Goal: Information Seeking & Learning: Compare options

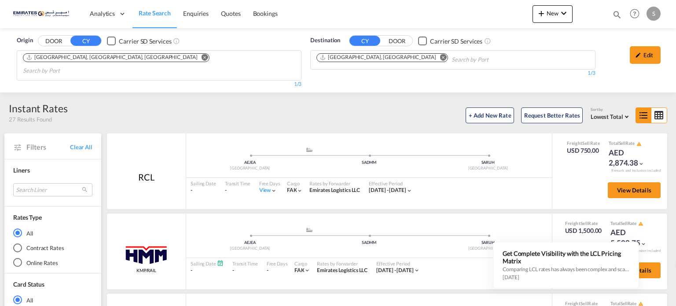
scroll to position [308, 0]
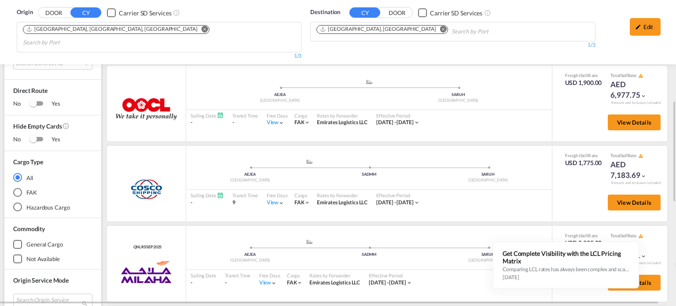
click at [440, 30] on md-icon "Remove" at bounding box center [443, 29] width 7 height 7
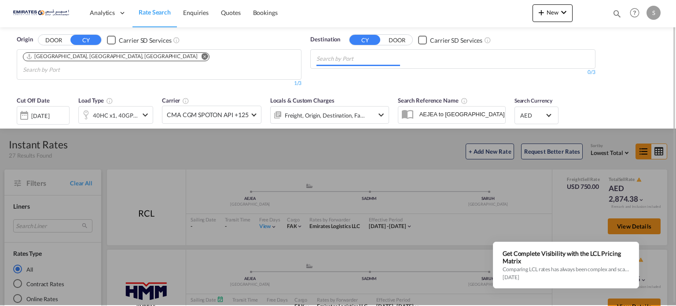
scroll to position [0, 0]
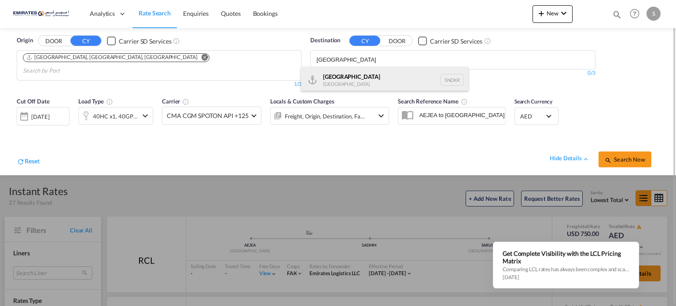
type input "[GEOGRAPHIC_DATA]"
click at [319, 81] on div "Dakar [GEOGRAPHIC_DATA] SNDKR" at bounding box center [384, 80] width 167 height 26
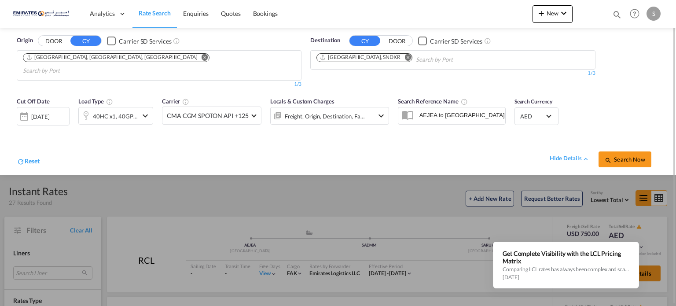
click at [319, 92] on div "Cut Off Date [DATE] [DATE] Load Type 40HC x1, 40GP x1, 20GP x1 Carrier CMA CGM …" at bounding box center [202, 115] width 381 height 46
click at [621, 152] on button "Search Now" at bounding box center [625, 159] width 53 height 16
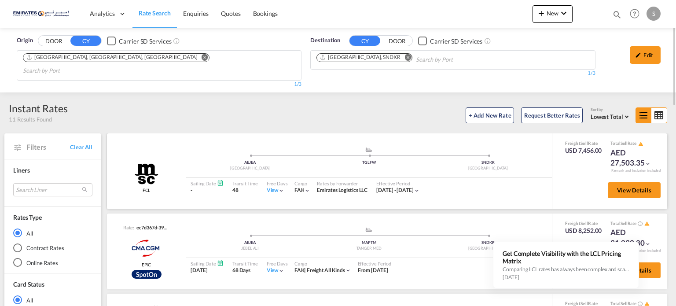
click at [274, 187] on div "View" at bounding box center [276, 190] width 18 height 7
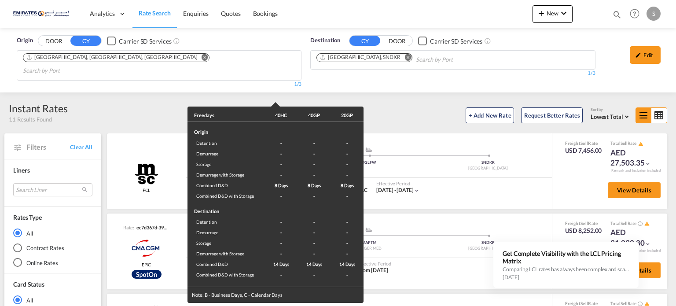
click at [448, 189] on div "Freedays 40HC 40GP 20GP Origin Detention - - - Demurrage - - - Storage - - - De…" at bounding box center [338, 153] width 676 height 306
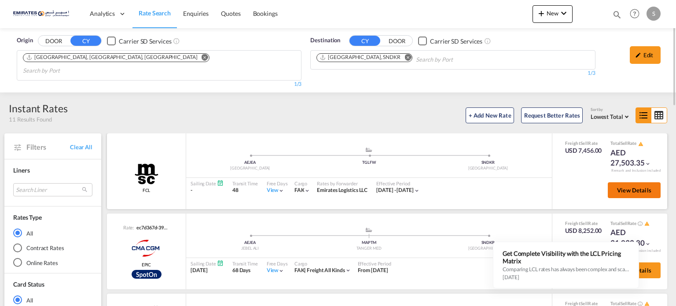
click at [625, 187] on span "View Details" at bounding box center [634, 190] width 34 height 7
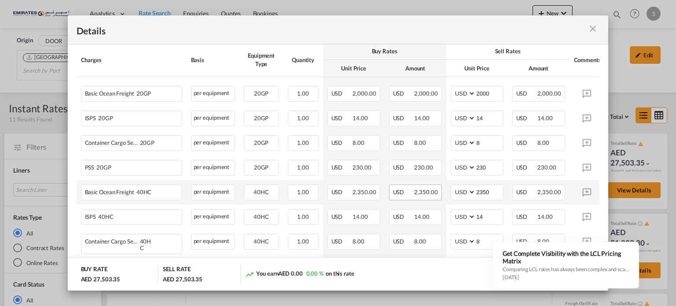
scroll to position [264, 0]
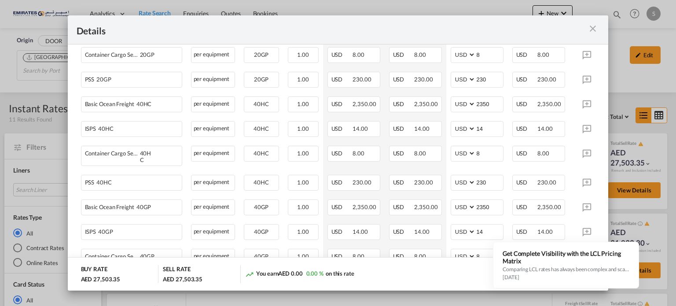
click at [599, 26] on div "Port of ..." at bounding box center [574, 29] width 52 height 11
click at [591, 23] on md-icon "icon-close m-3 fg-AAA8AD cursor" at bounding box center [593, 28] width 11 height 11
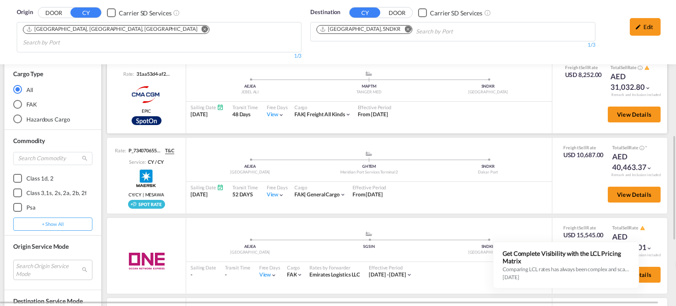
scroll to position [484, 0]
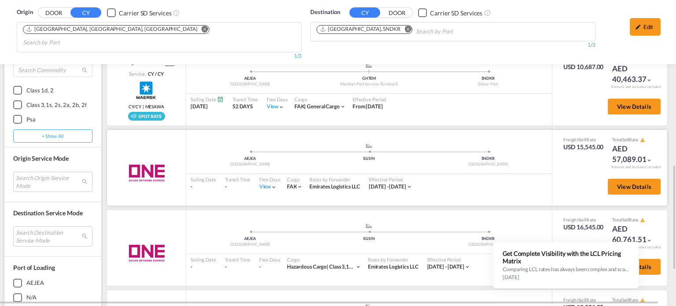
click at [268, 183] on div "View" at bounding box center [268, 186] width 18 height 7
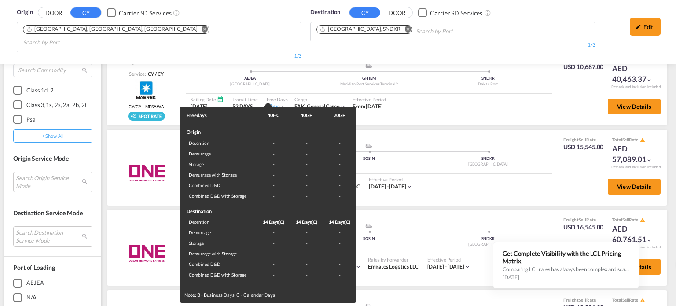
click at [482, 184] on div "Freedays 40HC 40GP 20GP Origin Detention - - - Demurrage - - - Storage - - - De…" at bounding box center [338, 153] width 676 height 306
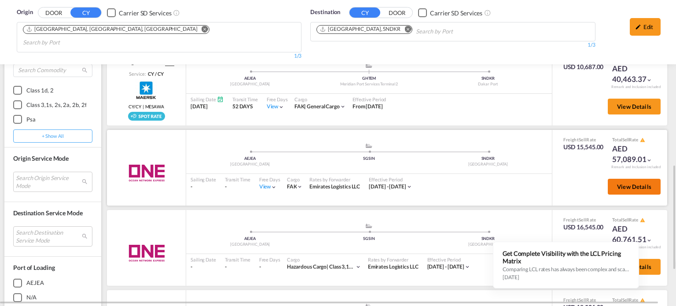
click at [629, 183] on span "View Details" at bounding box center [634, 186] width 34 height 7
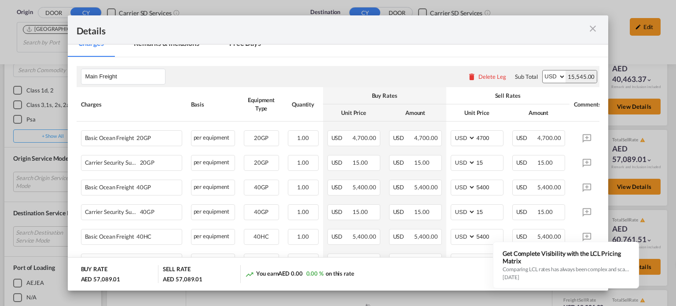
scroll to position [132, 0]
click at [595, 30] on md-icon "icon-close m-3 fg-AAA8AD cursor" at bounding box center [593, 28] width 11 height 11
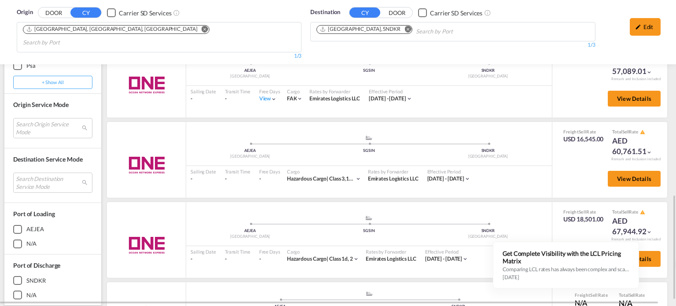
scroll to position [586, 0]
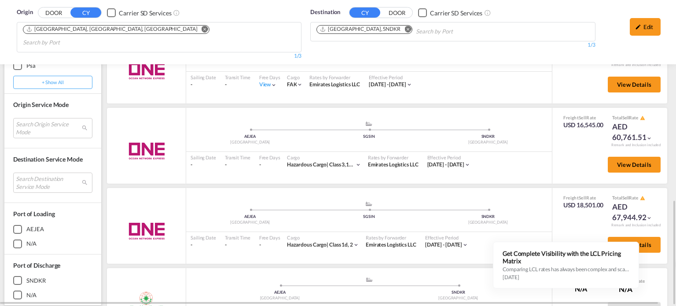
click at [404, 31] on md-icon "Remove" at bounding box center [407, 29] width 7 height 7
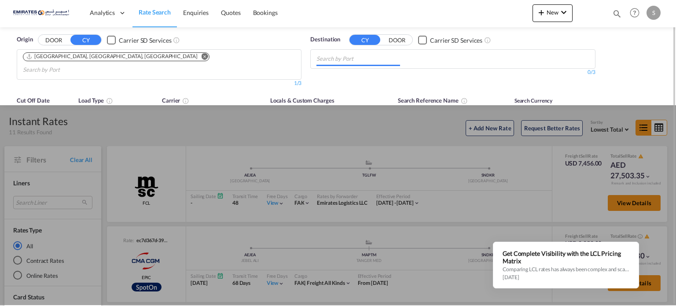
scroll to position [0, 0]
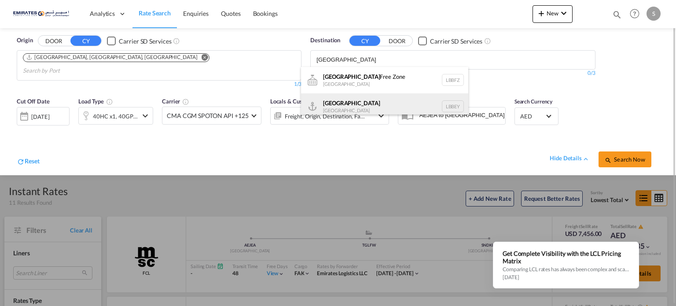
type input "[GEOGRAPHIC_DATA]"
click at [342, 110] on div "Beirut [GEOGRAPHIC_DATA] LBBEY" at bounding box center [384, 106] width 167 height 26
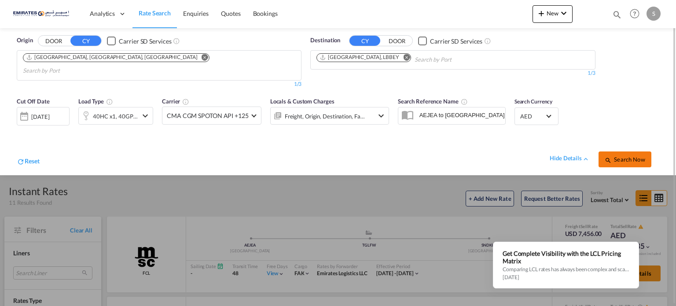
click at [621, 156] on span "Search Now" at bounding box center [625, 159] width 40 height 7
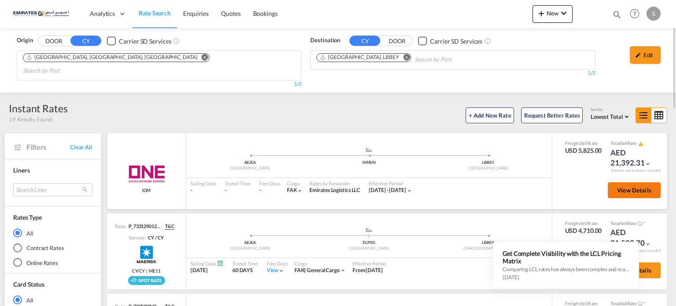
click at [620, 187] on span "View Details" at bounding box center [634, 190] width 34 height 7
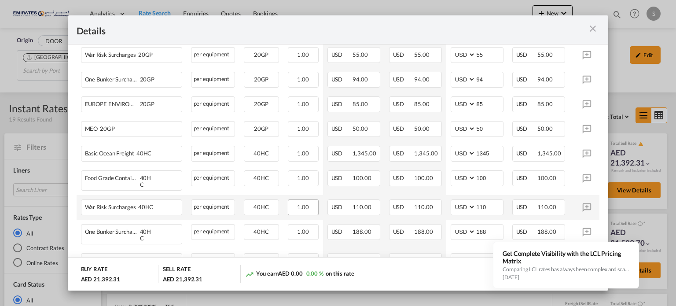
scroll to position [352, 0]
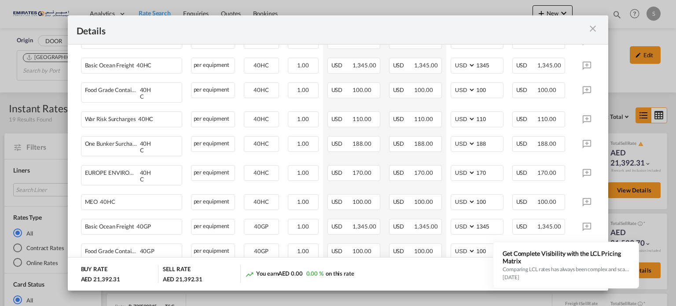
click at [590, 28] on md-icon "icon-close m-3 fg-AAA8AD cursor" at bounding box center [593, 28] width 11 height 11
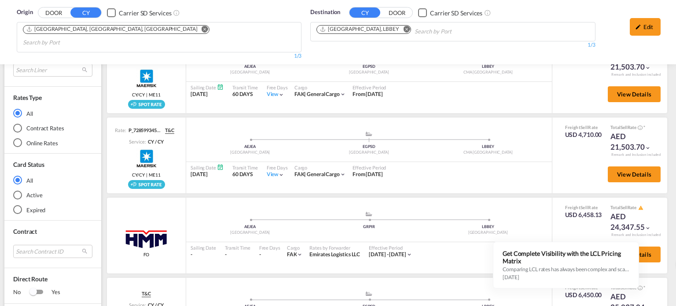
scroll to position [220, 0]
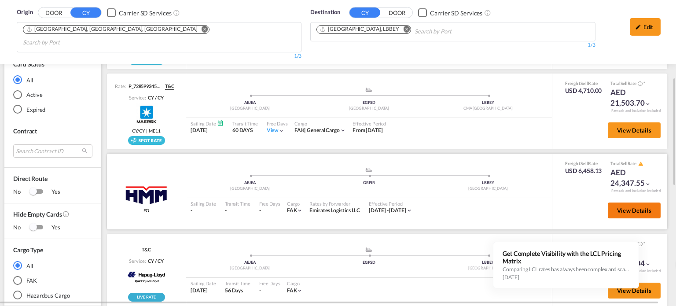
click at [617, 207] on span "View Details" at bounding box center [634, 210] width 34 height 7
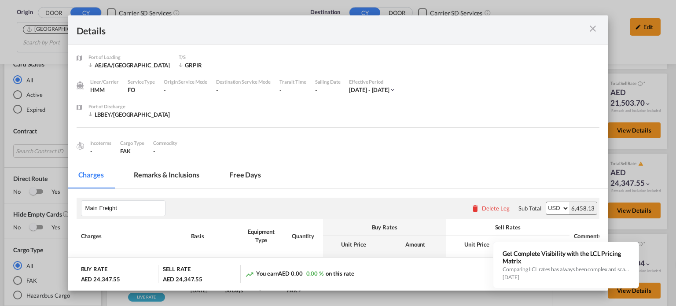
click at [424, 149] on div "Incoterms - Cargo Type FAK Commodity -" at bounding box center [338, 145] width 523 height 20
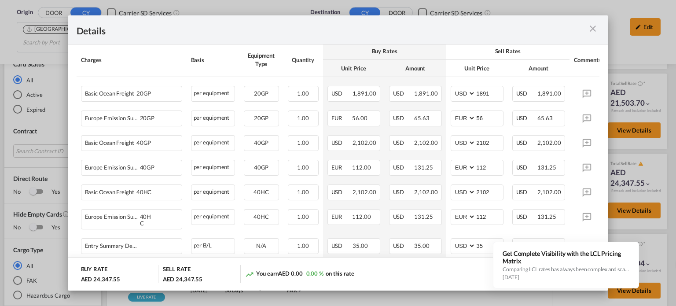
click at [593, 26] on md-icon "icon-close m-3 fg-AAA8AD cursor" at bounding box center [593, 28] width 11 height 11
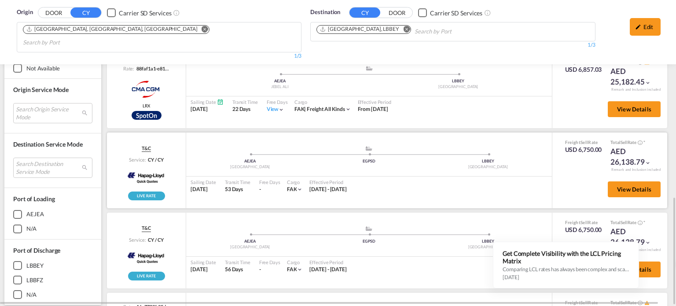
scroll to position [518, 0]
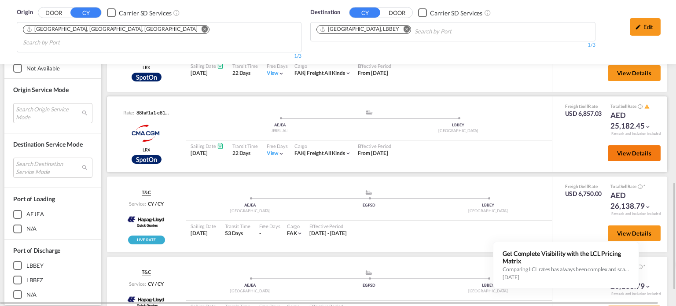
click at [625, 150] on span "View Details" at bounding box center [634, 153] width 34 height 7
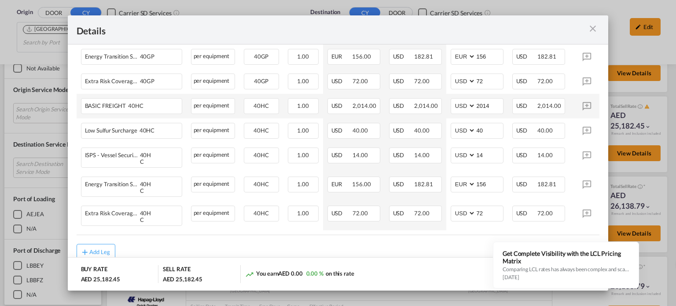
scroll to position [419, 0]
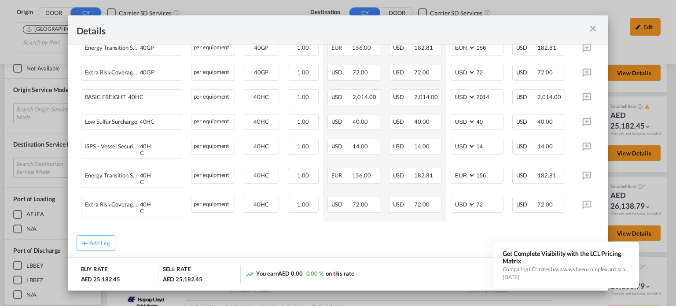
click at [591, 33] on md-icon "icon-close m-3 fg-AAA8AD cursor" at bounding box center [593, 28] width 11 height 11
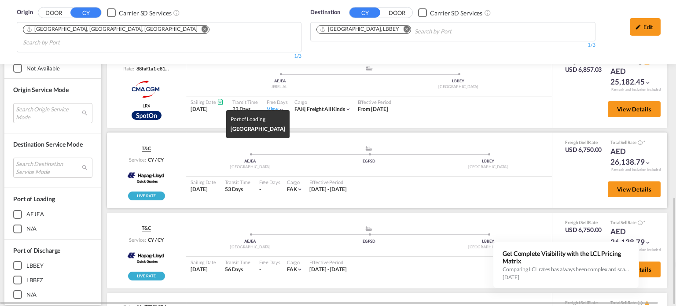
scroll to position [518, 0]
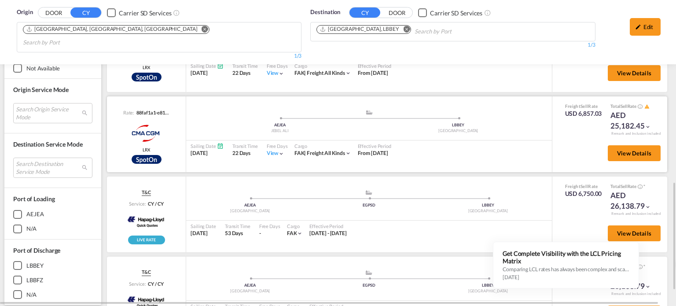
click at [275, 150] on div "View" at bounding box center [276, 153] width 18 height 7
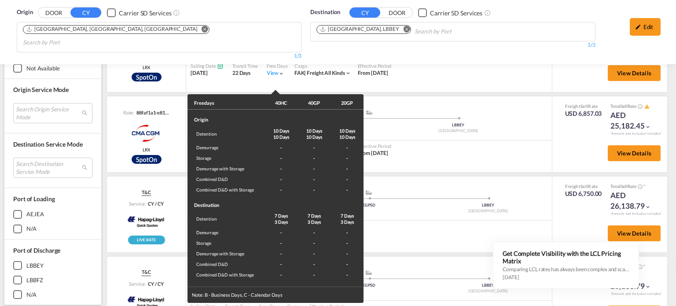
click at [423, 148] on div "Freedays 40HC 40GP 20GP Origin Detention 10 Days 10 Days 10 Days 10 Days 10 Day…" at bounding box center [338, 153] width 676 height 306
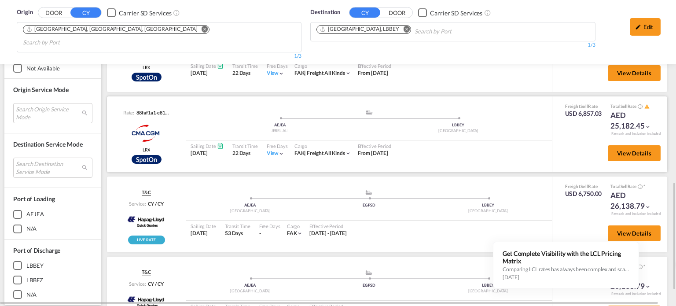
click at [273, 150] on div "View" at bounding box center [276, 153] width 18 height 7
